Goal: Task Accomplishment & Management: Manage account settings

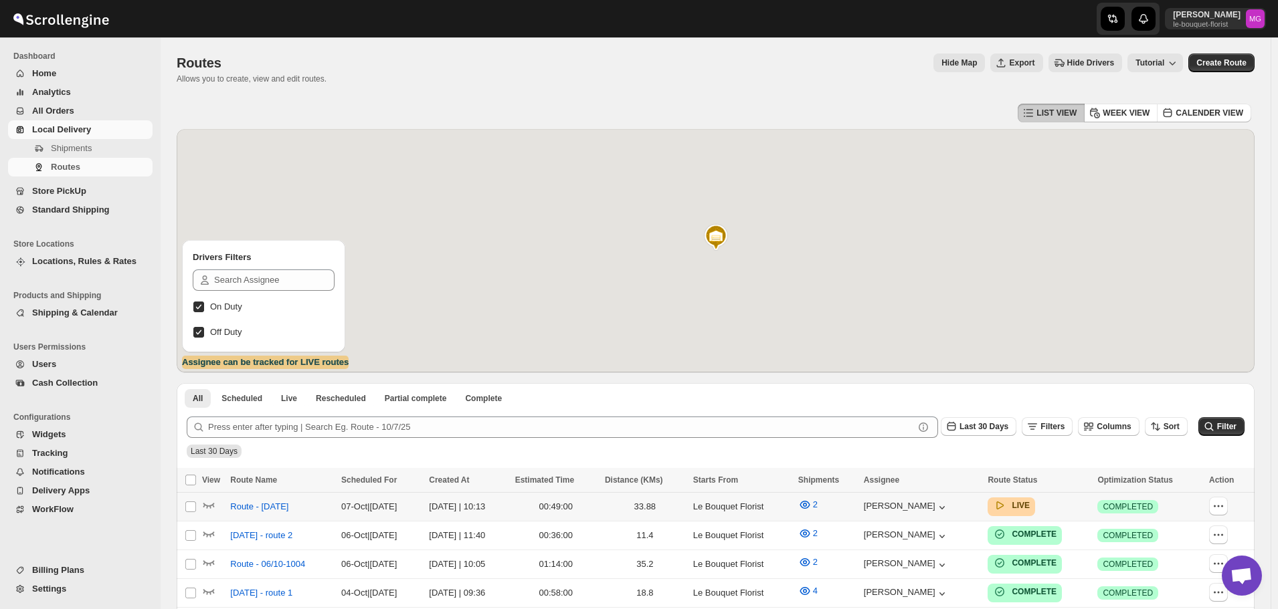
scroll to position [855, 0]
click at [207, 504] on icon "button" at bounding box center [208, 504] width 13 height 13
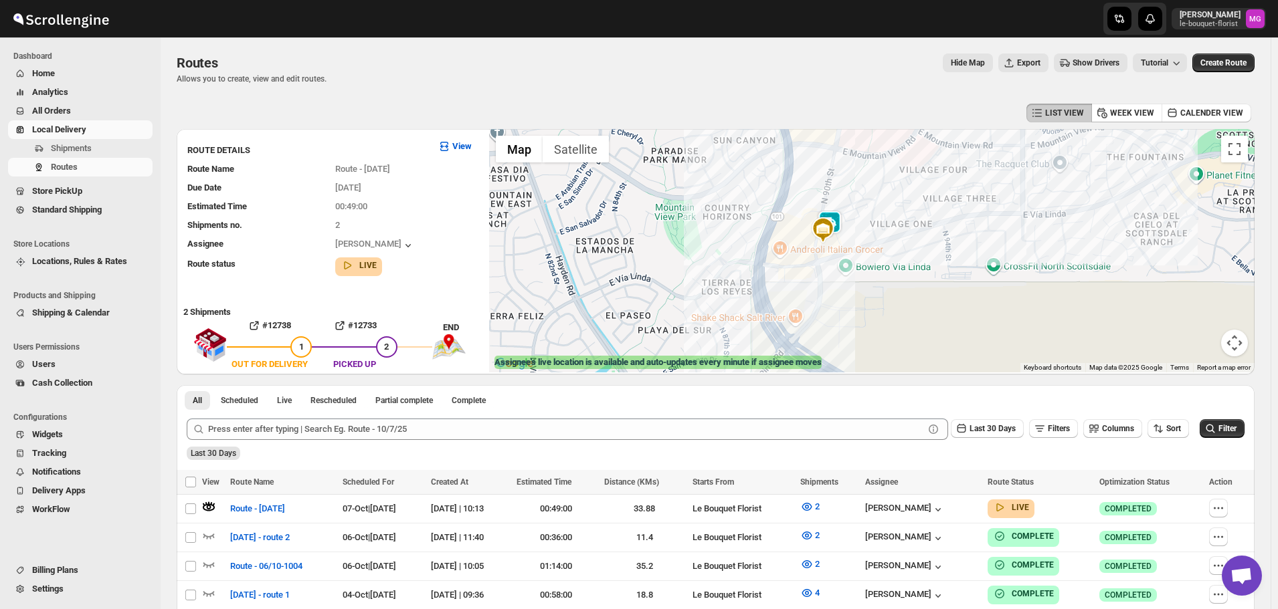
click at [842, 217] on img at bounding box center [829, 224] width 27 height 27
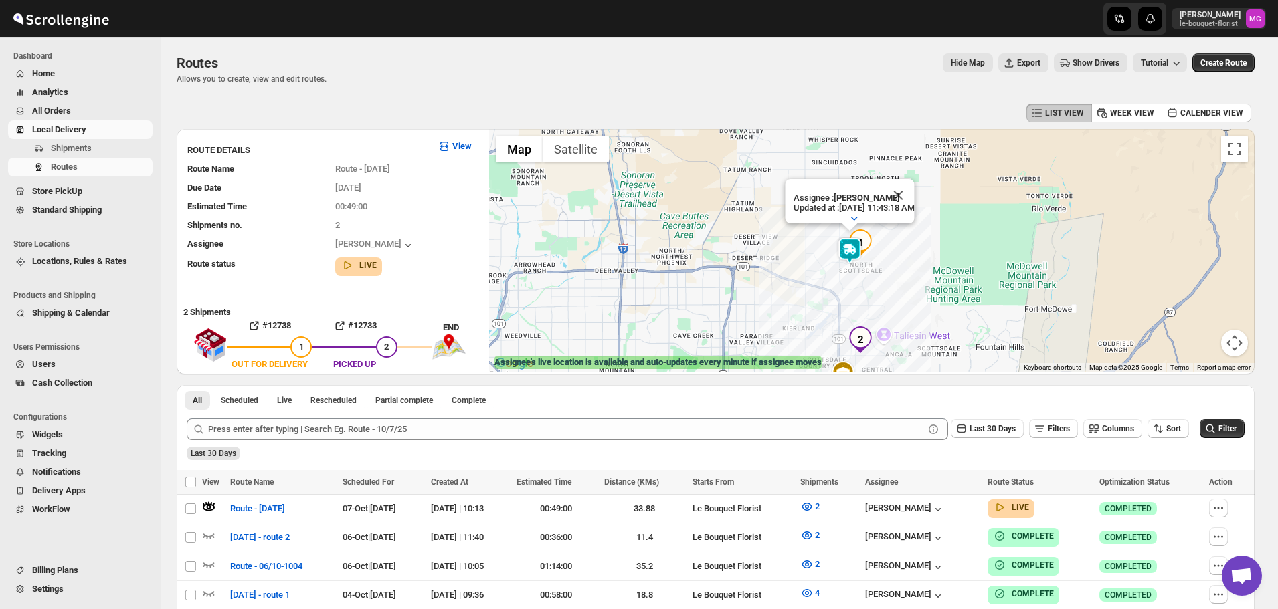
click at [77, 196] on span "Store PickUp" at bounding box center [57, 191] width 50 height 10
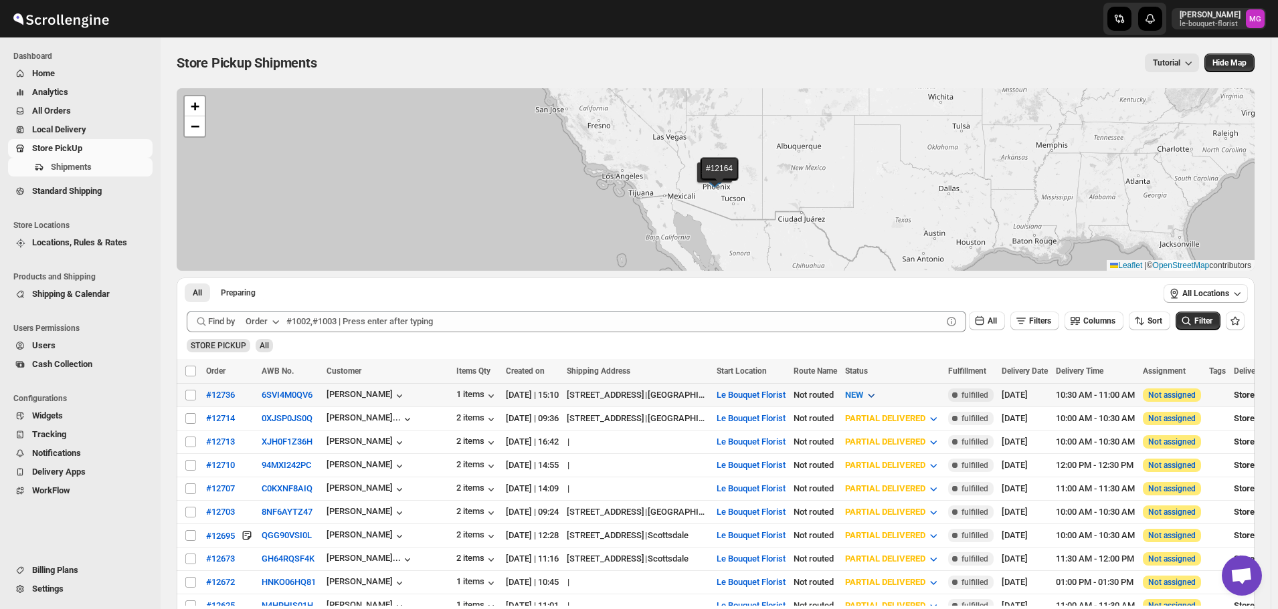
click at [863, 395] on span "NEW" at bounding box center [854, 395] width 18 height 10
click at [900, 466] on button "PREPARING" at bounding box center [900, 467] width 101 height 21
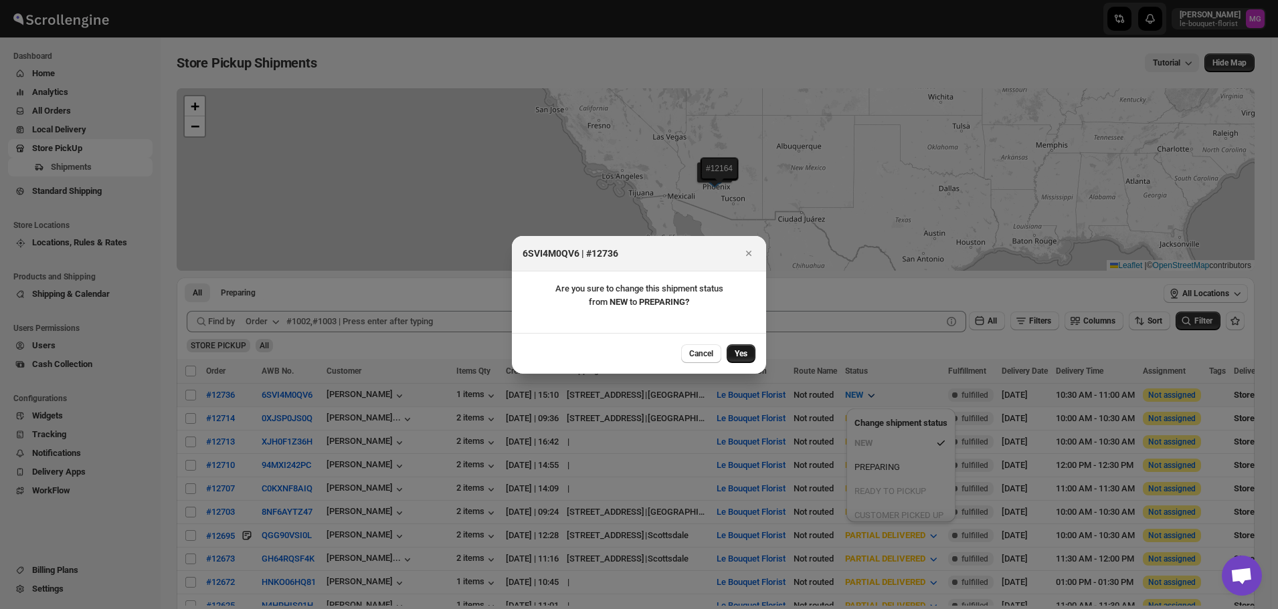
click at [742, 351] on span "Yes" at bounding box center [740, 354] width 13 height 11
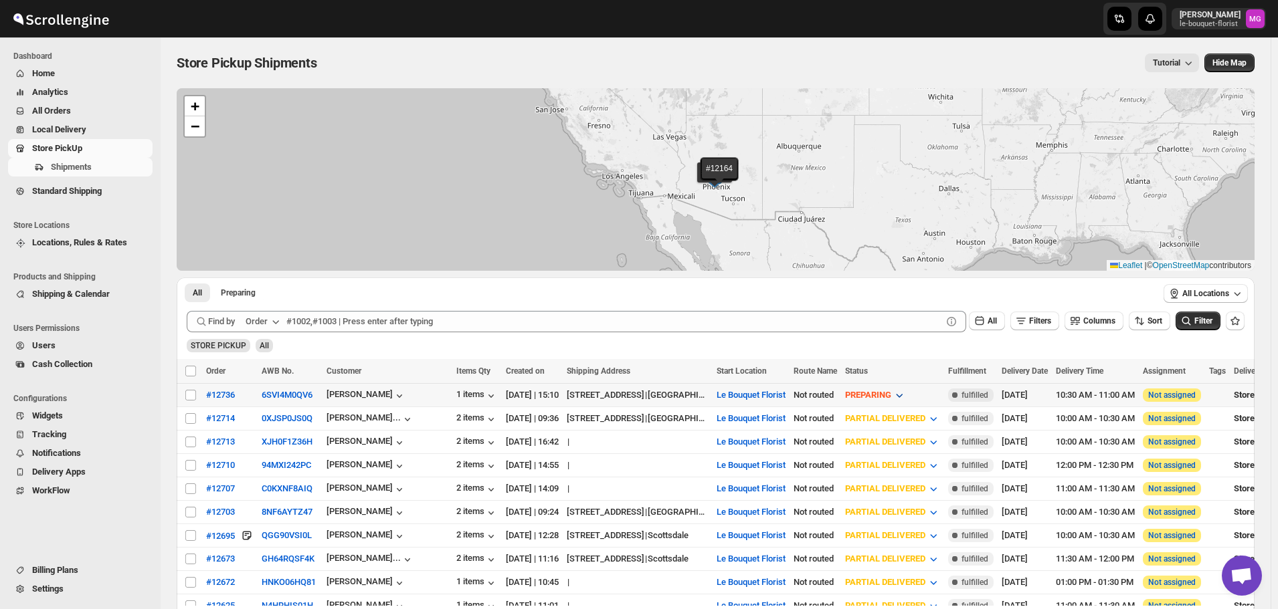
click at [891, 398] on span "PREPARING" at bounding box center [868, 395] width 46 height 10
click at [922, 506] on button "CUSTOMER PICKED UP" at bounding box center [914, 515] width 101 height 21
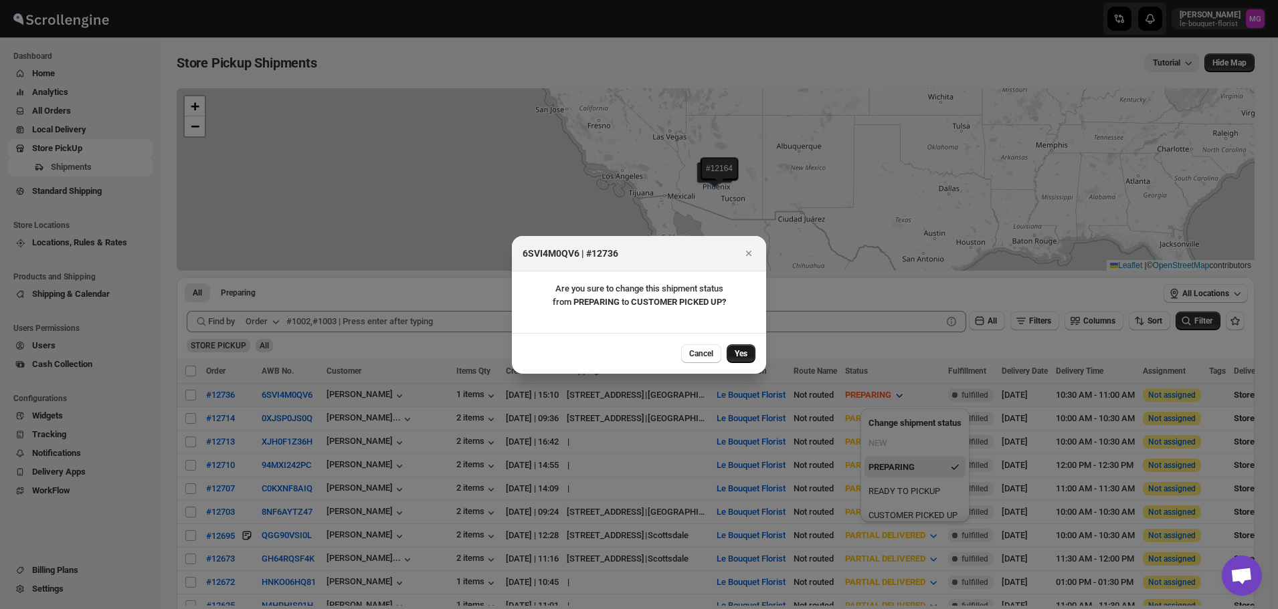
click at [748, 351] on button "Yes" at bounding box center [740, 353] width 29 height 19
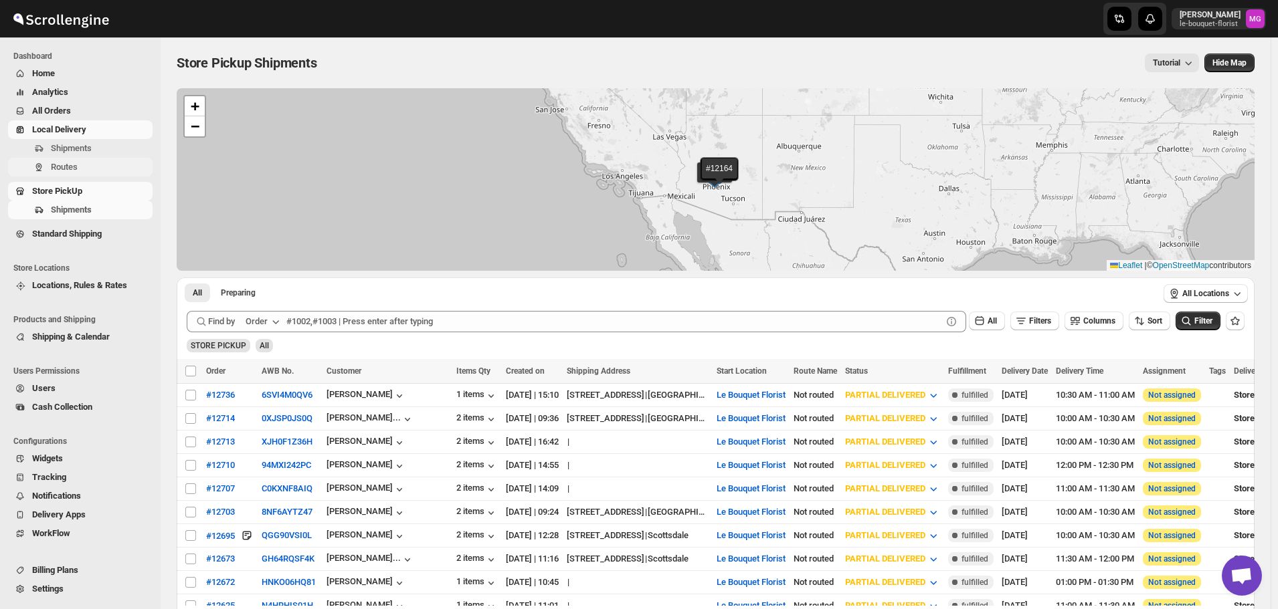
click at [74, 166] on span "Routes" at bounding box center [64, 167] width 27 height 10
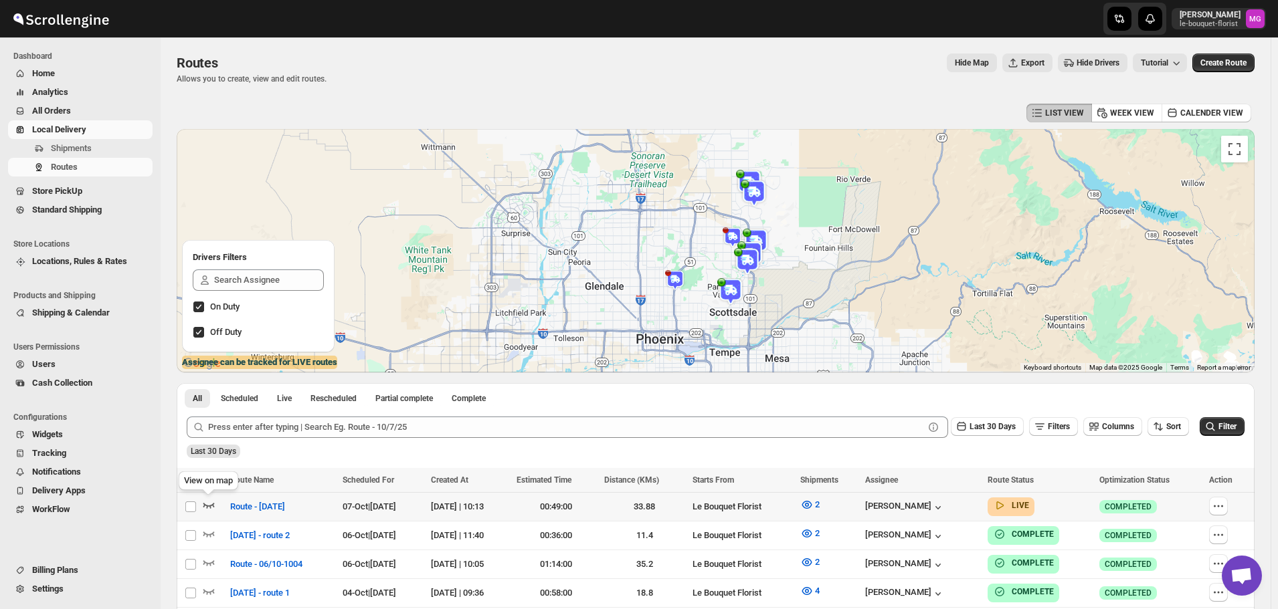
click at [203, 510] on icon "button" at bounding box center [208, 504] width 13 height 13
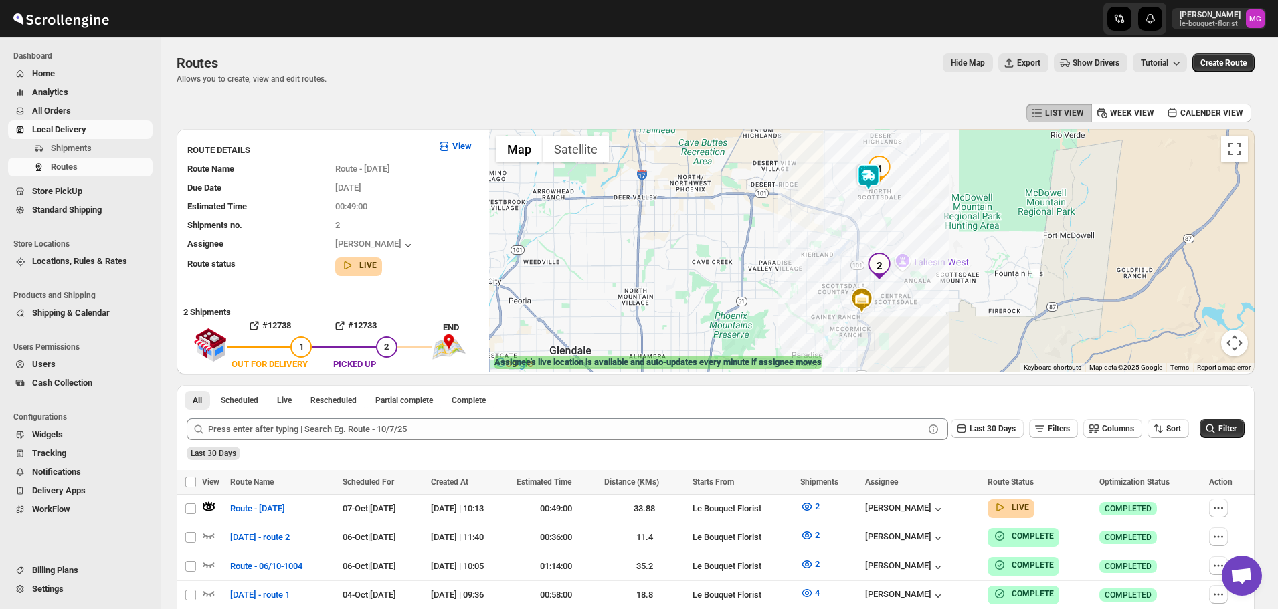
click at [872, 182] on img at bounding box center [868, 177] width 27 height 27
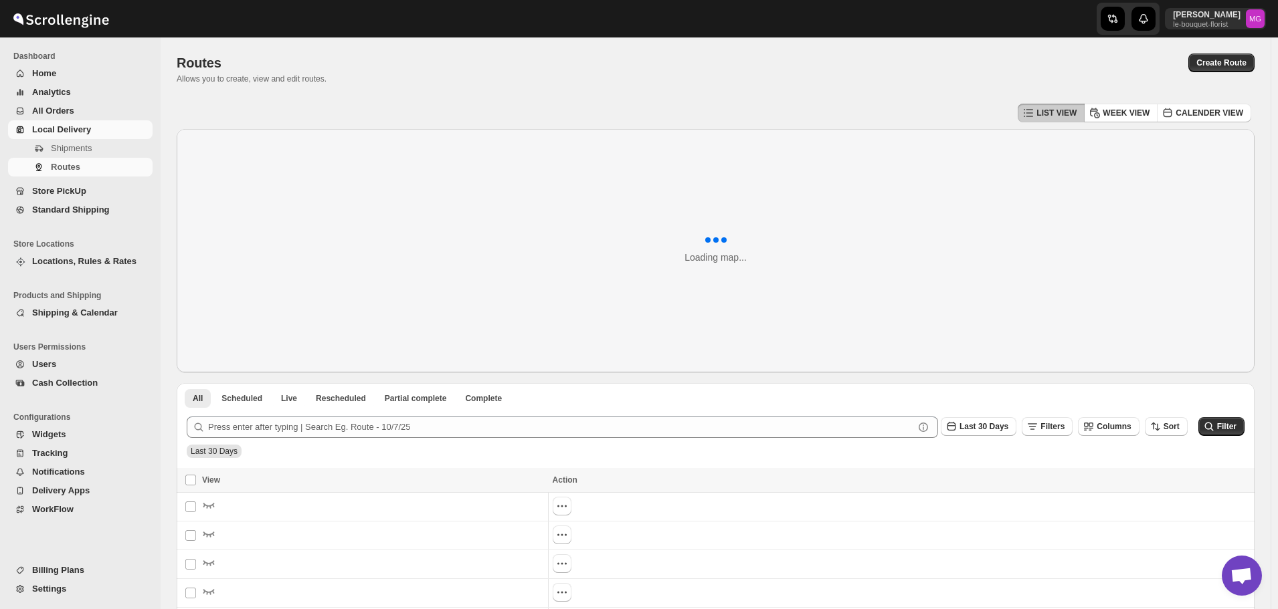
scroll to position [855, 0]
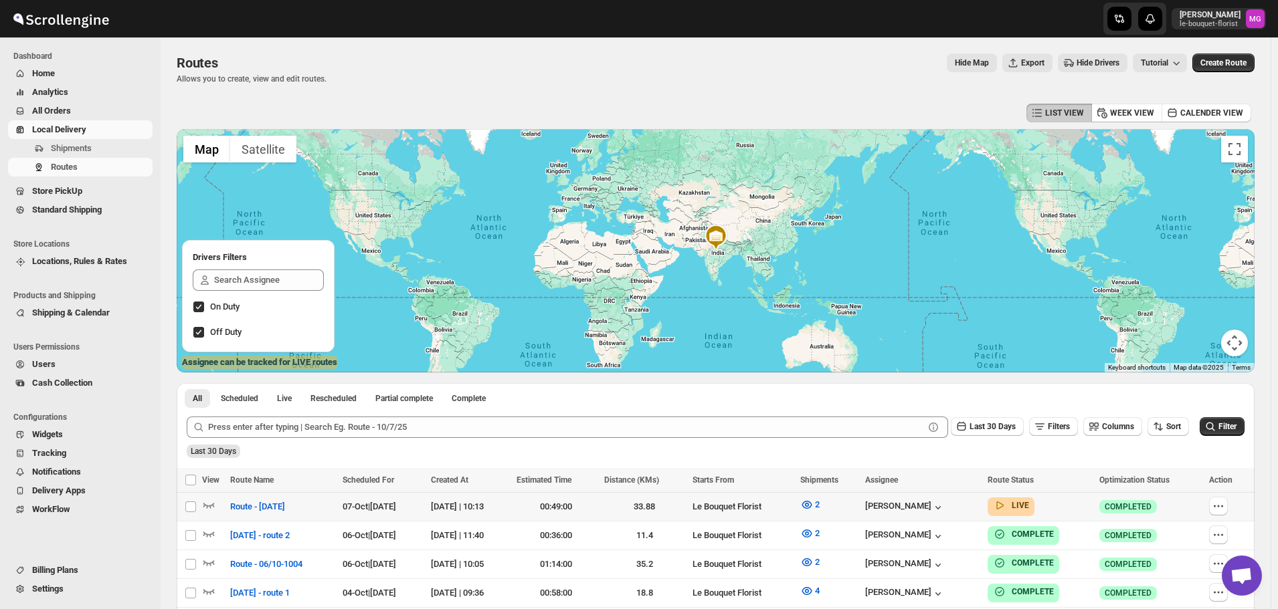
click at [201, 506] on td "Select route" at bounding box center [189, 507] width 25 height 29
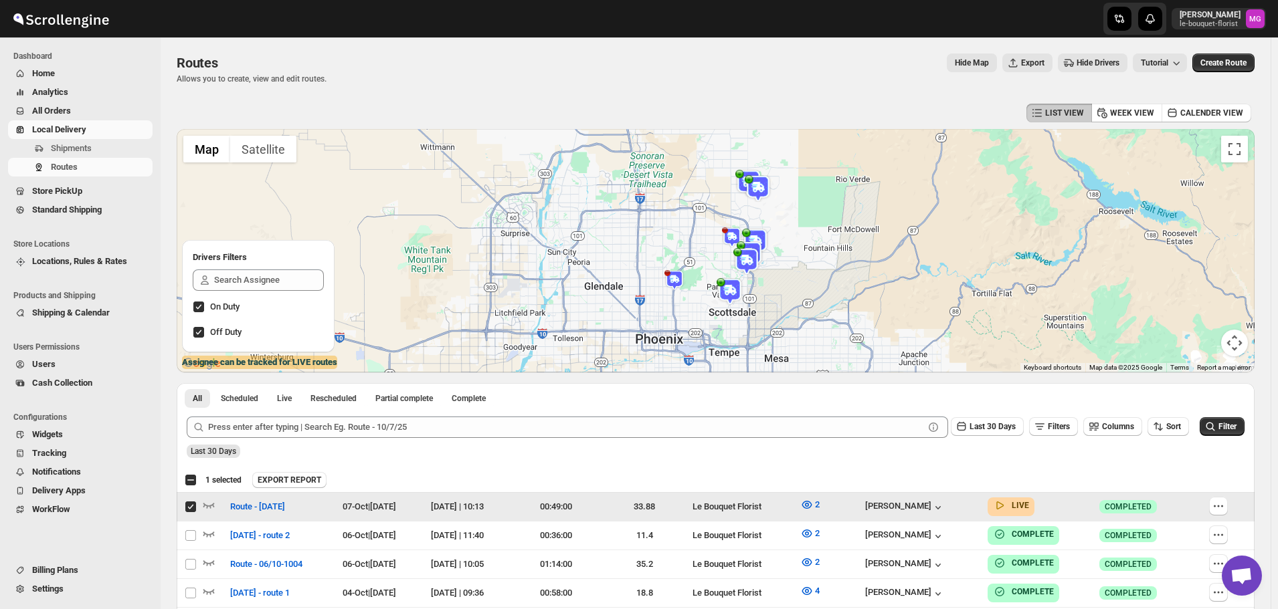
click at [195, 506] on input "Select route" at bounding box center [190, 507] width 11 height 11
checkbox input "false"
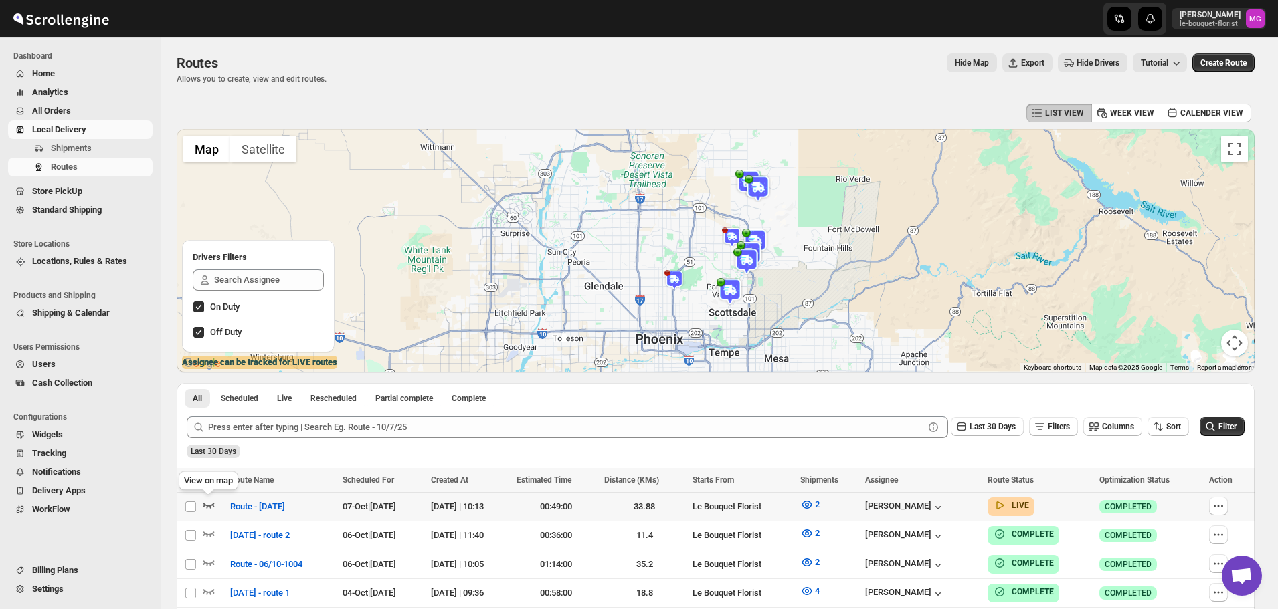
click at [204, 504] on icon "button" at bounding box center [208, 506] width 11 height 5
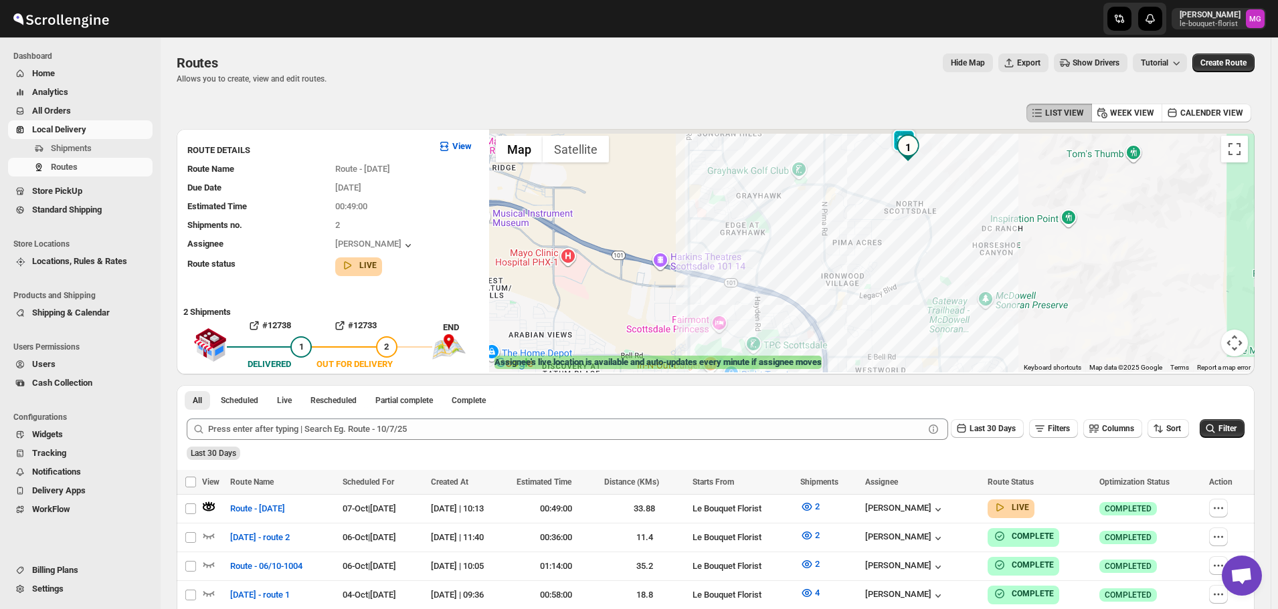
drag, startPoint x: 895, startPoint y: 189, endPoint x: 894, endPoint y: 232, distance: 43.5
click at [894, 234] on div at bounding box center [871, 250] width 765 height 243
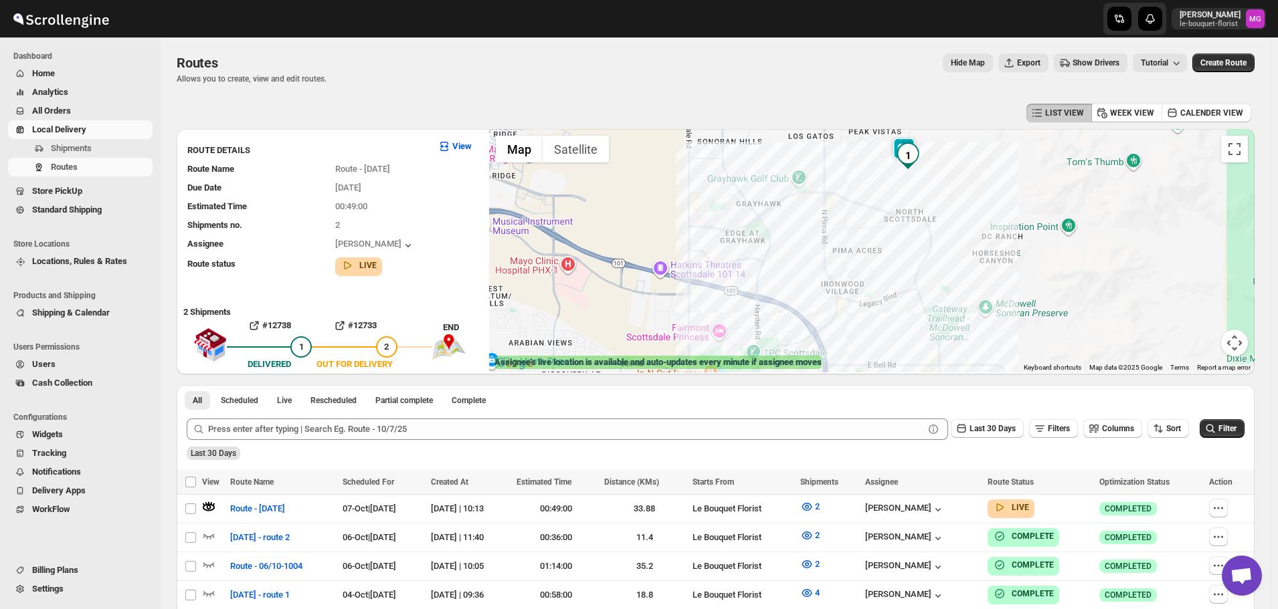
click at [900, 144] on img "1" at bounding box center [907, 155] width 27 height 27
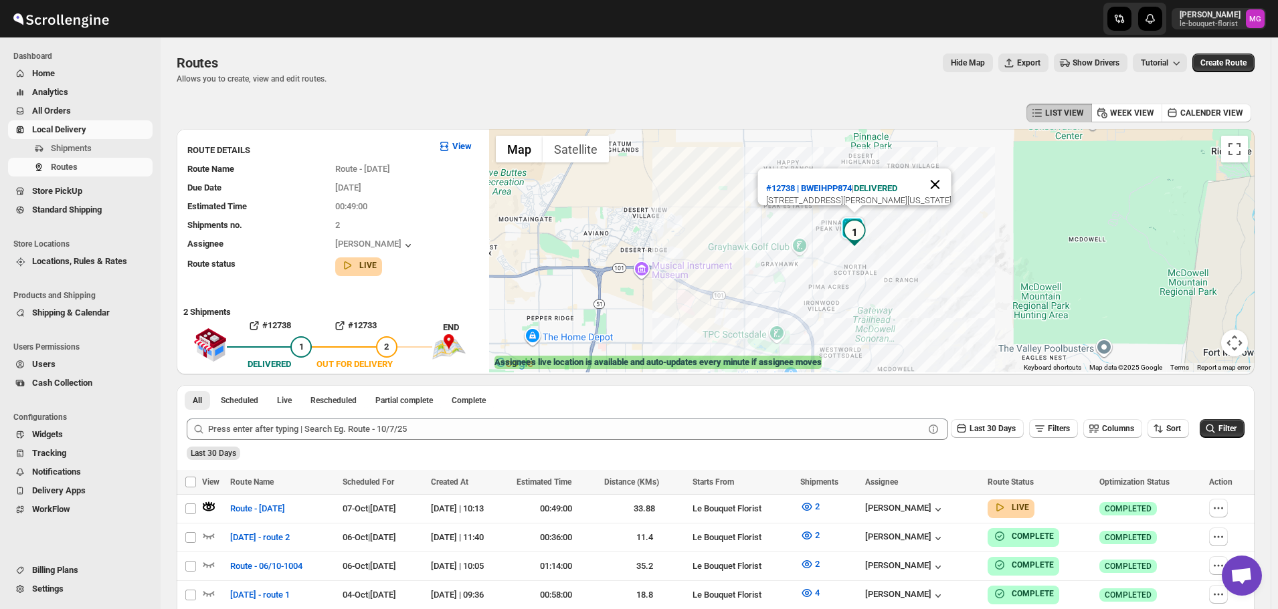
click at [951, 169] on button "Close" at bounding box center [935, 185] width 32 height 32
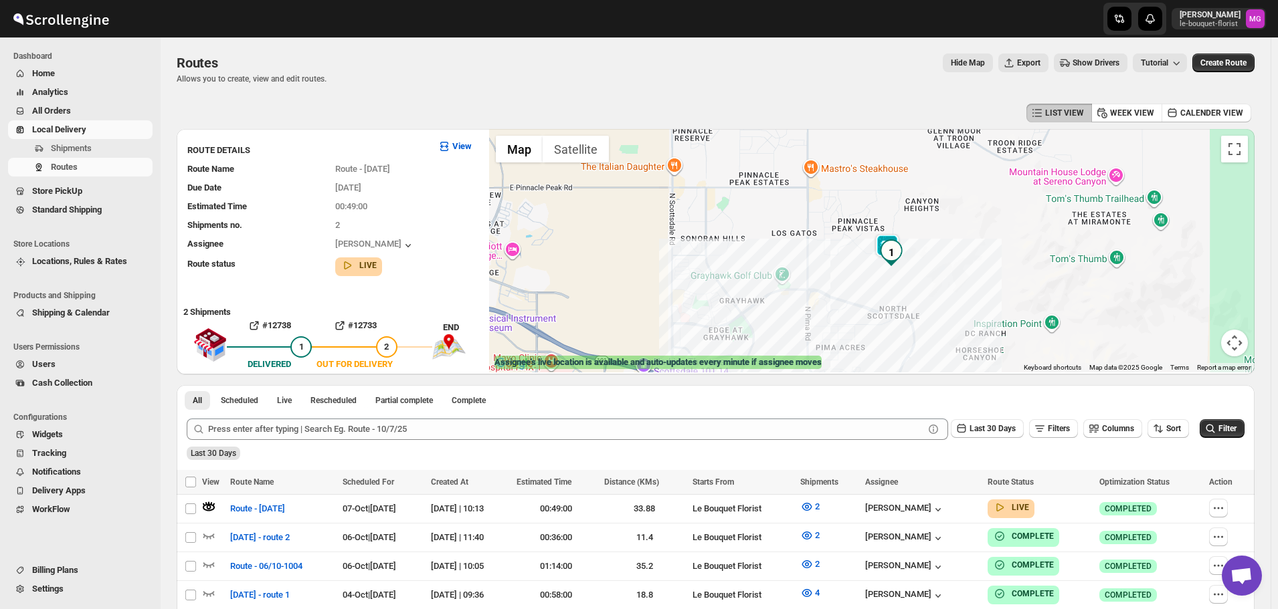
click at [884, 235] on img at bounding box center [887, 247] width 27 height 27
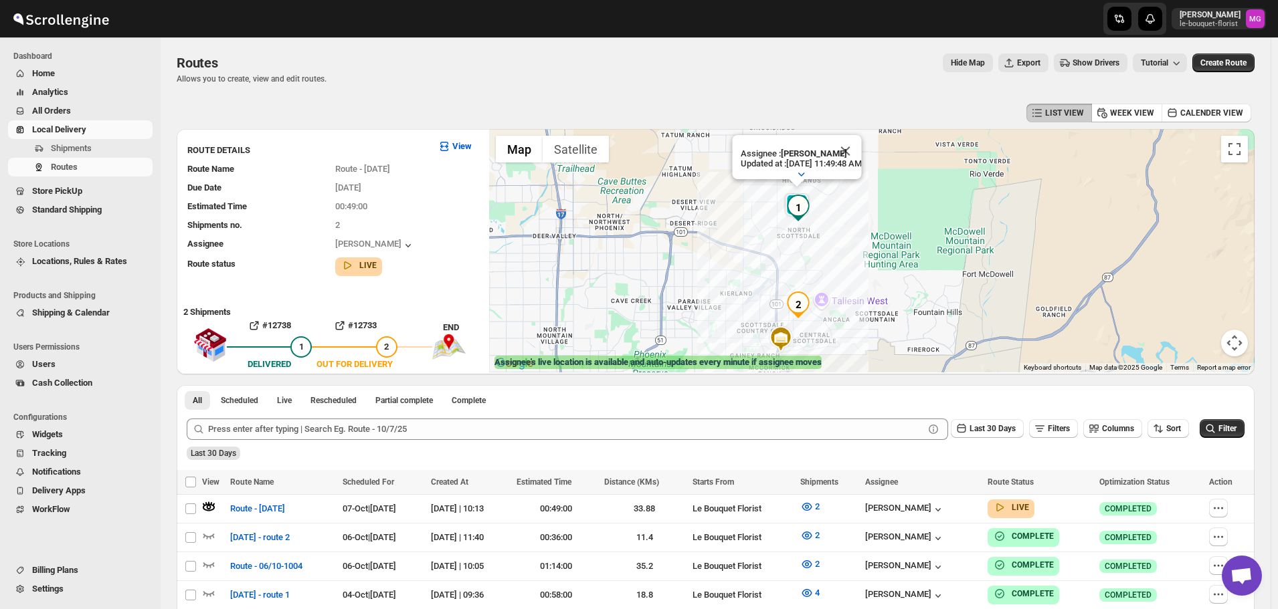
drag, startPoint x: 940, startPoint y: 340, endPoint x: 923, endPoint y: 301, distance: 42.5
click at [923, 301] on div "Assignee : [PERSON_NAME] Updated at : [DATE] 11:49:48 AM Duty mode Enabled Batt…" at bounding box center [871, 250] width 765 height 243
